Goal: Check status: Check status

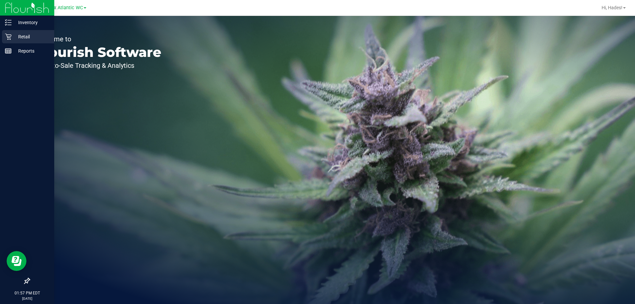
click at [18, 36] on p "Retail" at bounding box center [32, 37] width 40 height 8
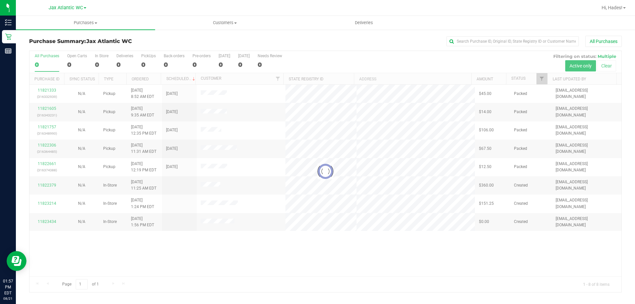
click at [541, 82] on div at bounding box center [325, 171] width 592 height 241
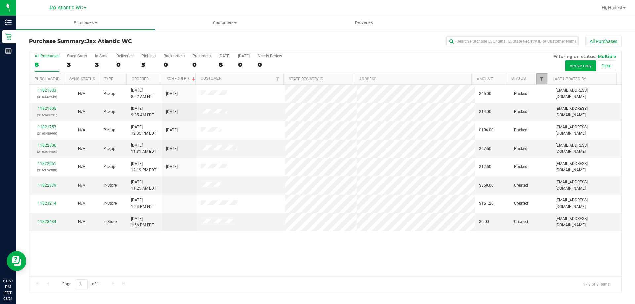
click at [540, 77] on span "Filter" at bounding box center [541, 78] width 5 height 5
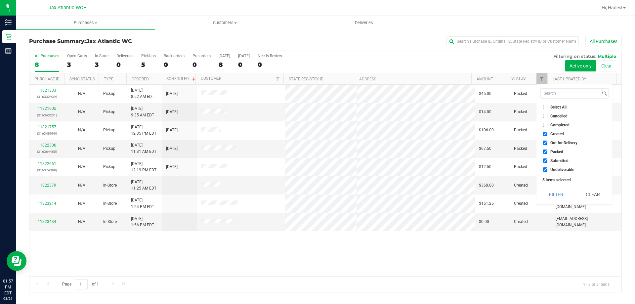
click at [546, 133] on input "Created" at bounding box center [545, 134] width 4 height 4
checkbox input "false"
click at [544, 145] on input "Out for Delivery" at bounding box center [545, 143] width 4 height 4
checkbox input "false"
click at [545, 152] on input "Packed" at bounding box center [545, 152] width 4 height 4
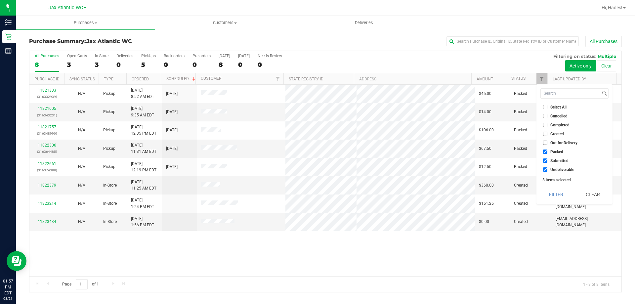
checkbox input "false"
click at [545, 169] on input "Undeliverable" at bounding box center [545, 169] width 4 height 4
checkbox input "false"
click at [547, 196] on button "Filter" at bounding box center [557, 194] width 32 height 15
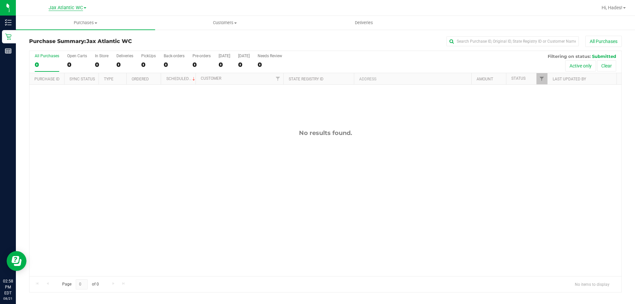
click at [61, 5] on span "Jax Atlantic WC" at bounding box center [66, 8] width 34 height 6
click at [63, 29] on link "Jax WC" at bounding box center [67, 32] width 97 height 9
click at [70, 7] on span "Jax WC" at bounding box center [66, 8] width 16 height 6
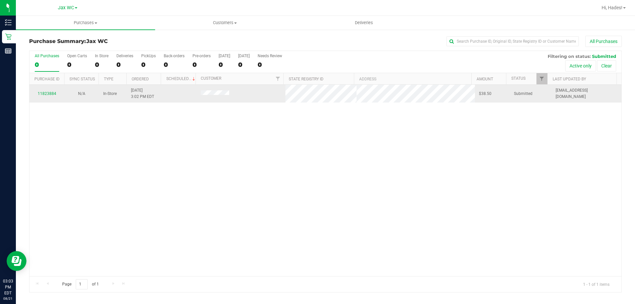
click at [44, 96] on div "11823884" at bounding box center [46, 94] width 27 height 6
click at [47, 92] on link "11823884" at bounding box center [47, 93] width 19 height 5
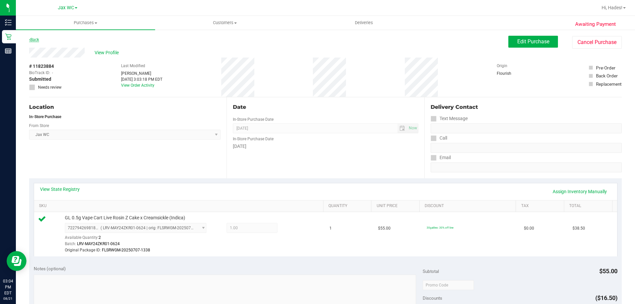
click at [33, 41] on link "Back" at bounding box center [34, 39] width 10 height 5
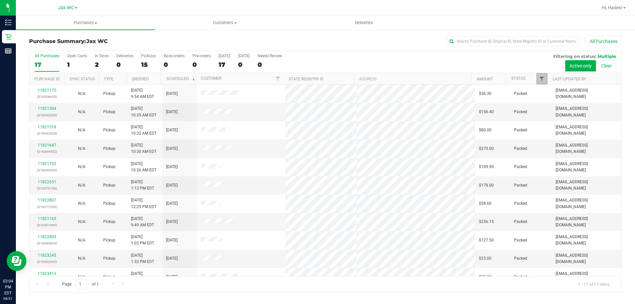
click at [542, 81] on span "Filter" at bounding box center [541, 78] width 5 height 5
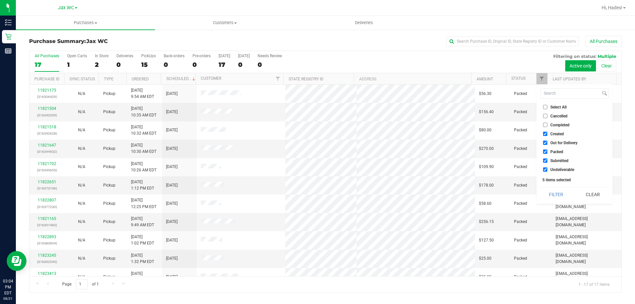
click at [545, 132] on input "Created" at bounding box center [545, 134] width 4 height 4
checkbox input "false"
click at [546, 141] on input "Out for Delivery" at bounding box center [545, 143] width 4 height 4
checkbox input "false"
click at [546, 152] on input "Packed" at bounding box center [545, 152] width 4 height 4
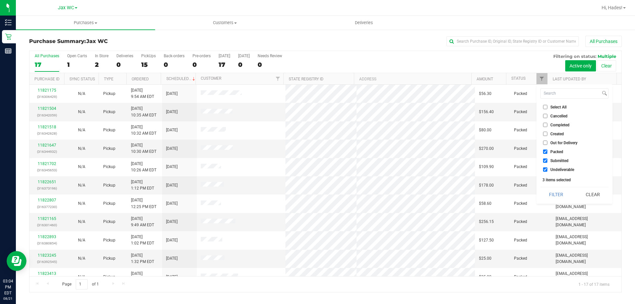
checkbox input "false"
click at [545, 169] on input "Undeliverable" at bounding box center [545, 169] width 4 height 4
checkbox input "false"
click at [556, 194] on button "Filter" at bounding box center [557, 194] width 32 height 15
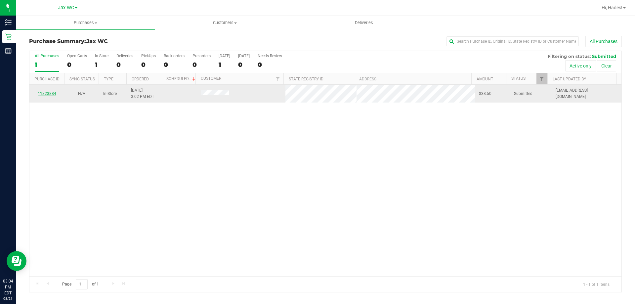
click at [47, 93] on link "11823884" at bounding box center [47, 93] width 19 height 5
